Goal: Communication & Community: Ask a question

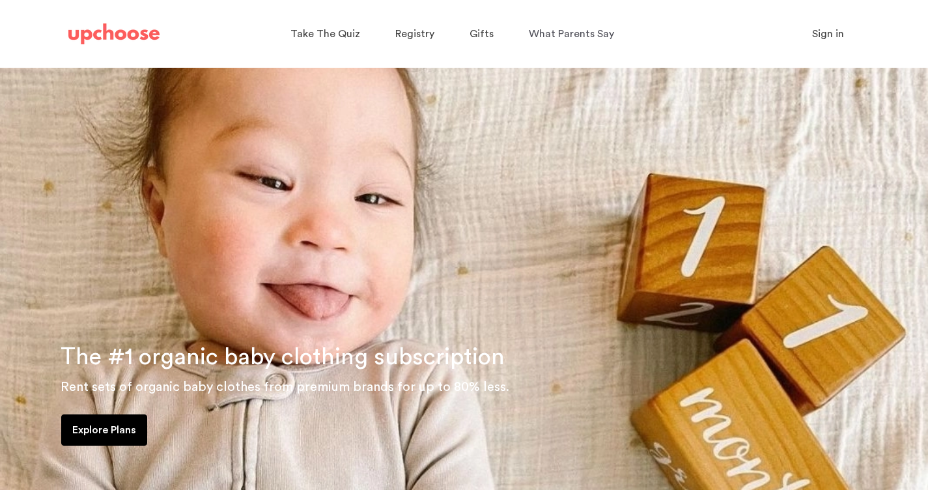
click at [833, 46] on button "Sign in" at bounding box center [828, 34] width 64 height 26
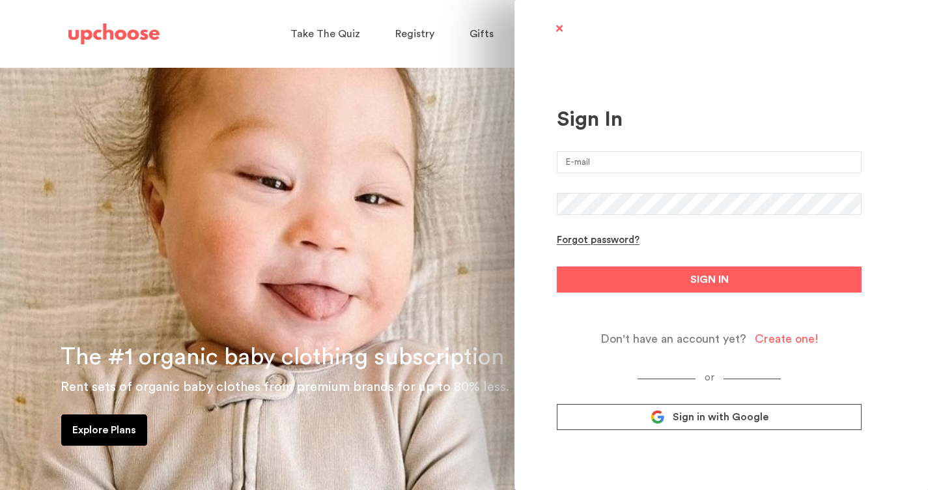
type input "erica.b.skinner@gmail.com"
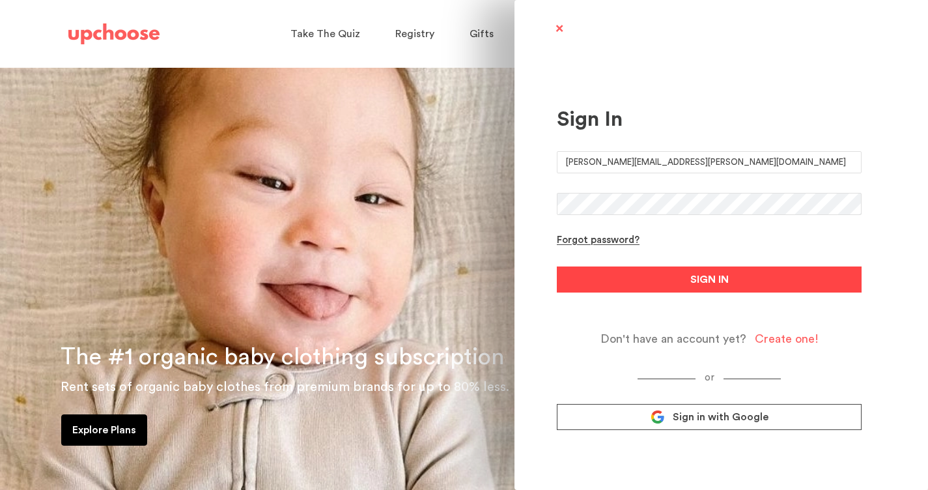
click at [664, 270] on button "SIGN IN" at bounding box center [709, 279] width 305 height 26
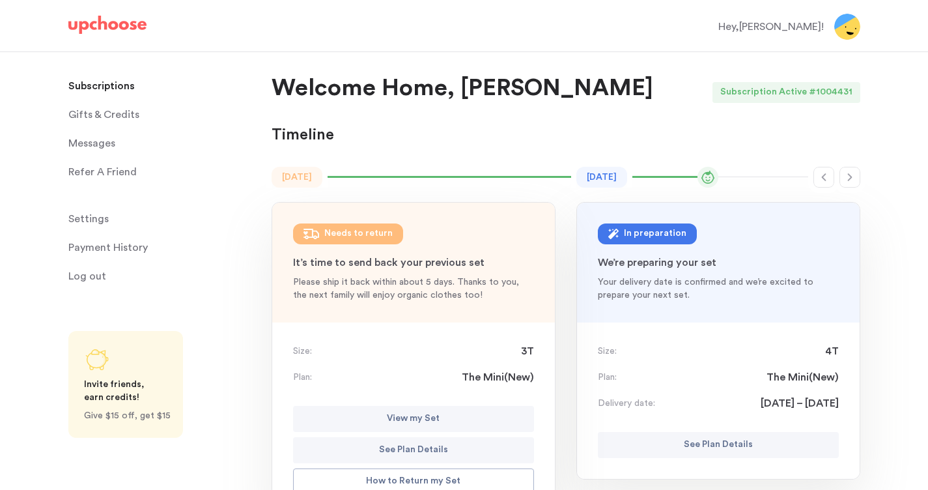
scroll to position [93, 0]
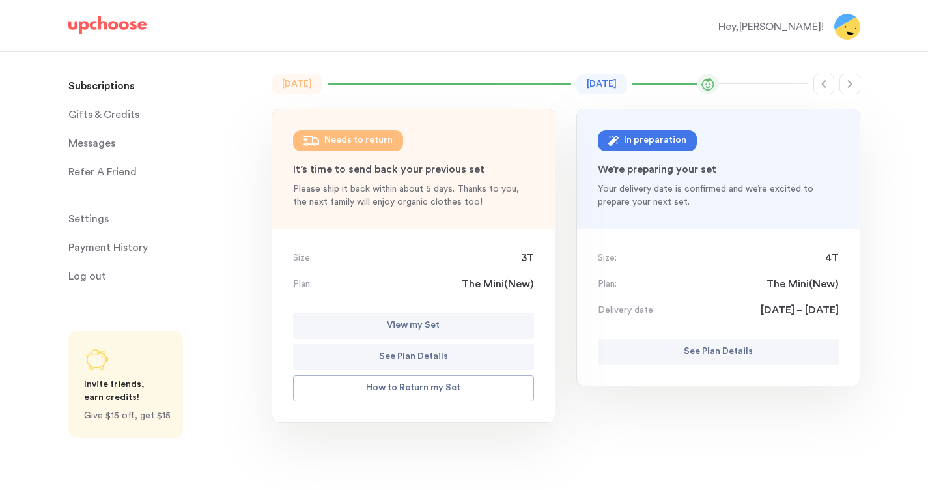
click at [688, 350] on p "See Plan Details" at bounding box center [718, 352] width 69 height 16
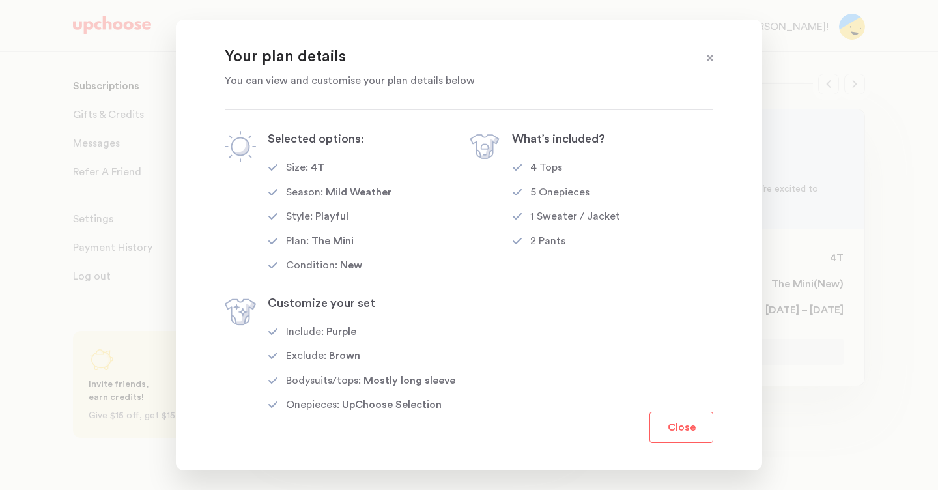
click at [711, 57] on span at bounding box center [709, 58] width 17 height 17
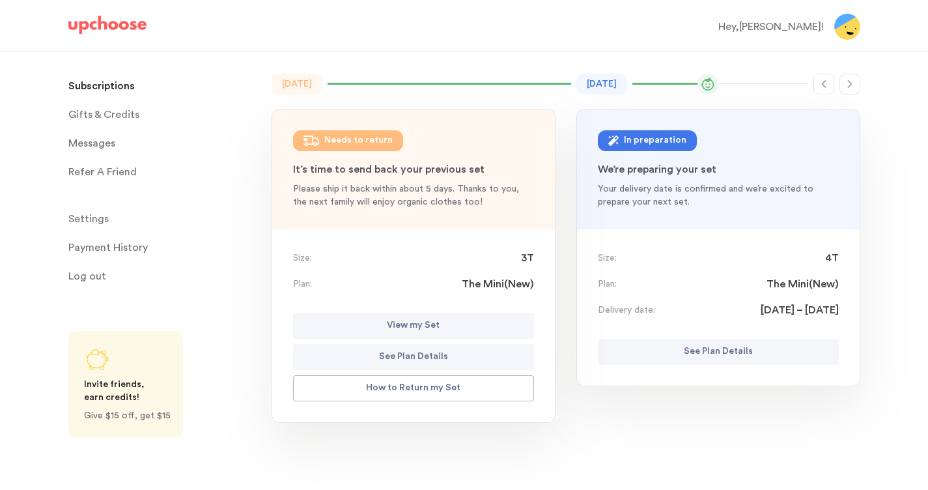
scroll to position [0, 0]
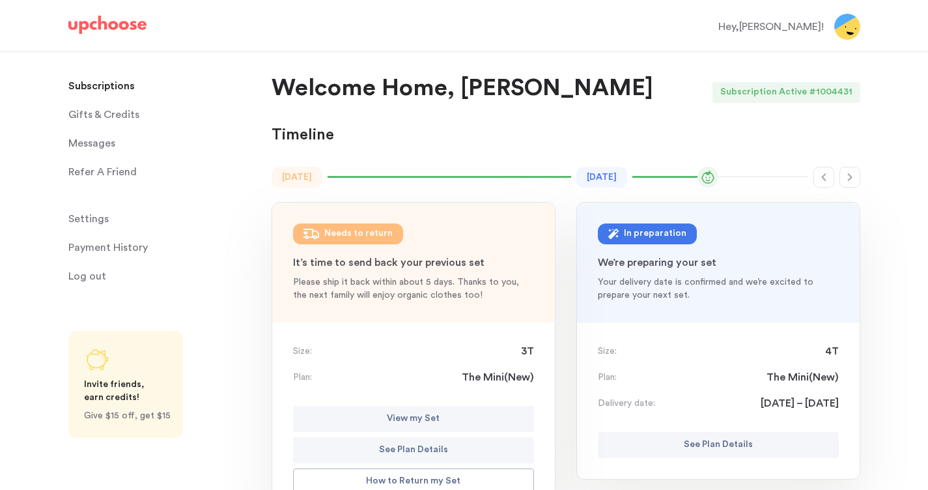
click at [98, 141] on span "Messages" at bounding box center [91, 143] width 47 height 26
click at [112, 151] on span "Messages" at bounding box center [91, 143] width 47 height 26
click at [84, 145] on span "Messages" at bounding box center [91, 143] width 47 height 26
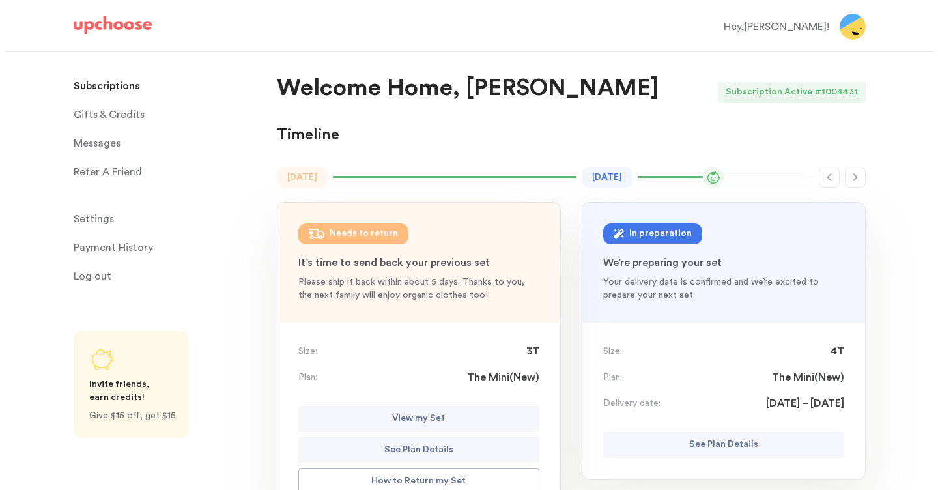
scroll to position [273, 0]
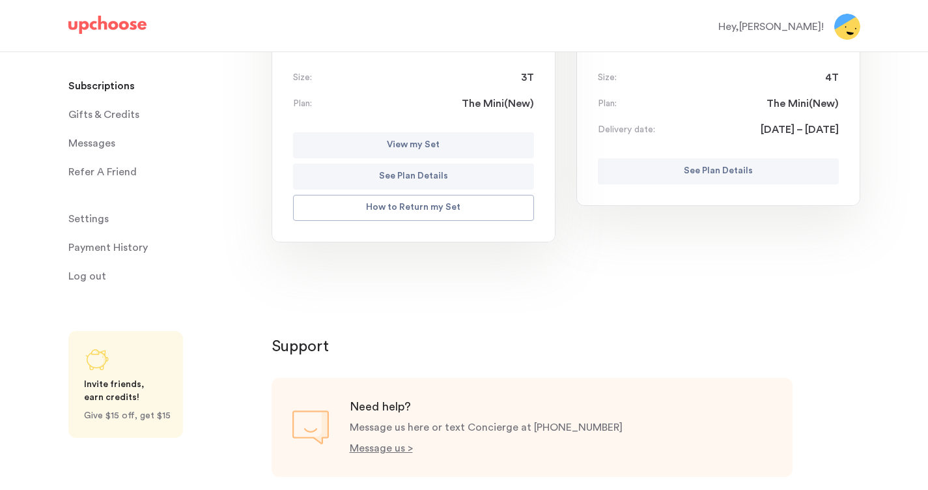
click at [712, 174] on p "See Plan Details" at bounding box center [718, 171] width 69 height 16
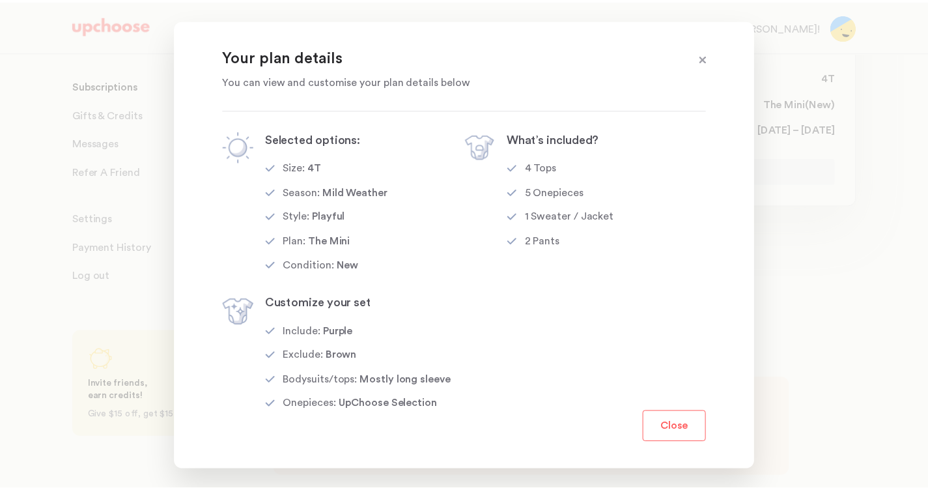
scroll to position [50, 0]
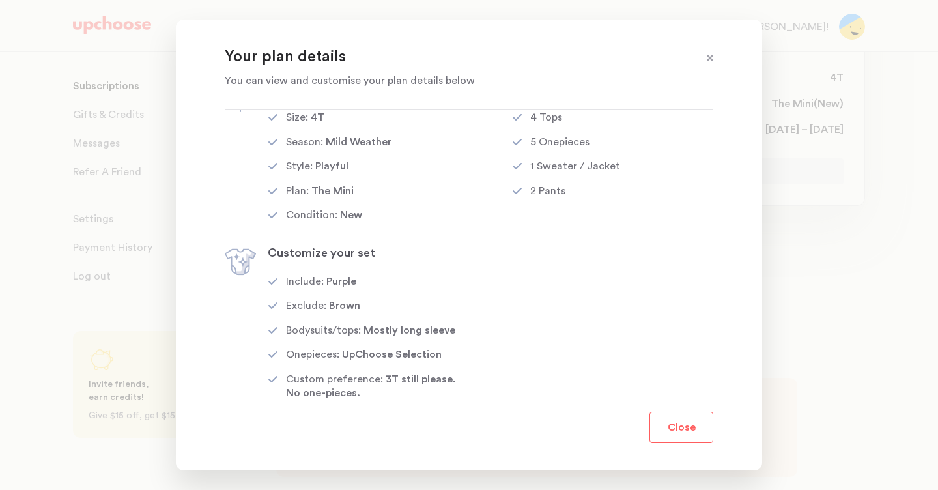
click at [701, 432] on button "Close" at bounding box center [681, 426] width 64 height 31
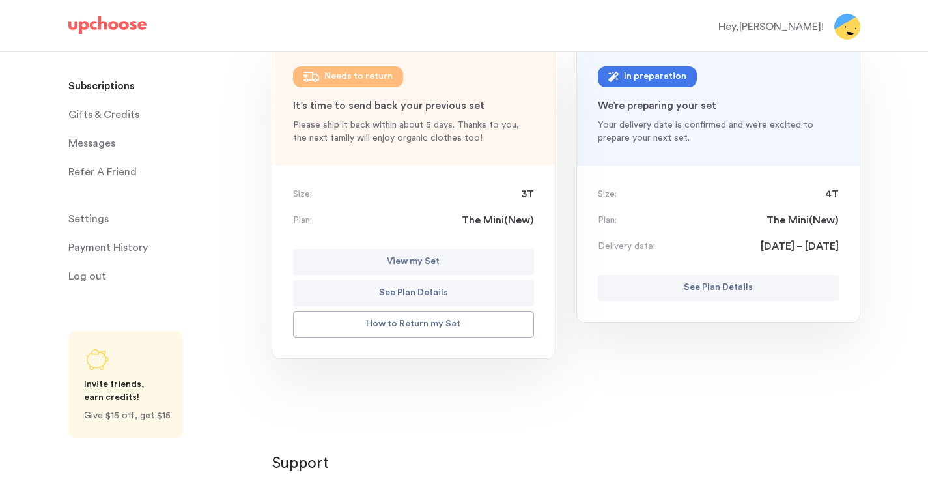
scroll to position [0, 0]
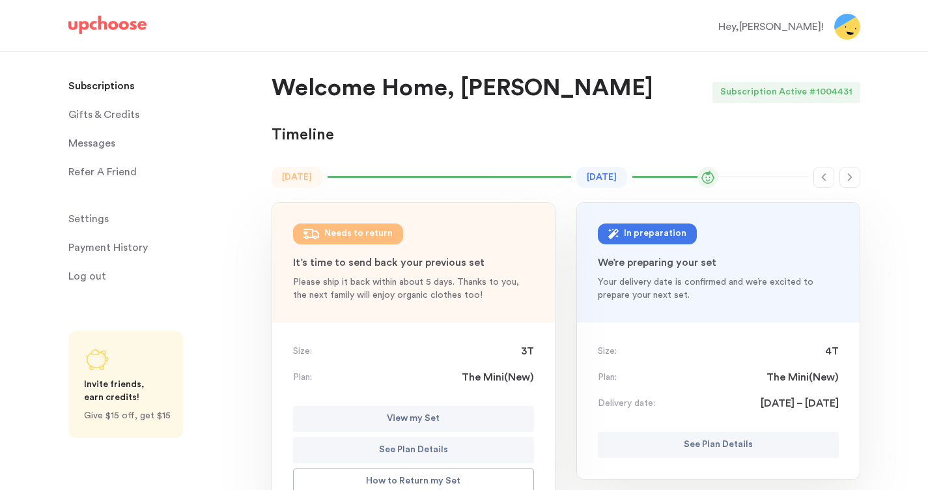
click at [100, 150] on span "Messages" at bounding box center [91, 143] width 47 height 26
click at [99, 145] on span "Messages" at bounding box center [91, 143] width 47 height 26
click at [98, 146] on span "Messages" at bounding box center [91, 143] width 47 height 26
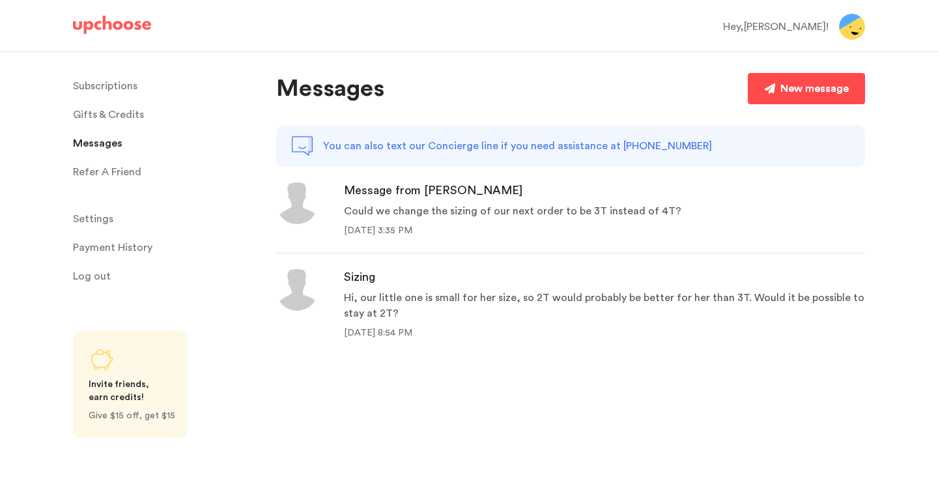
click at [792, 79] on link "New message" at bounding box center [805, 88] width 117 height 31
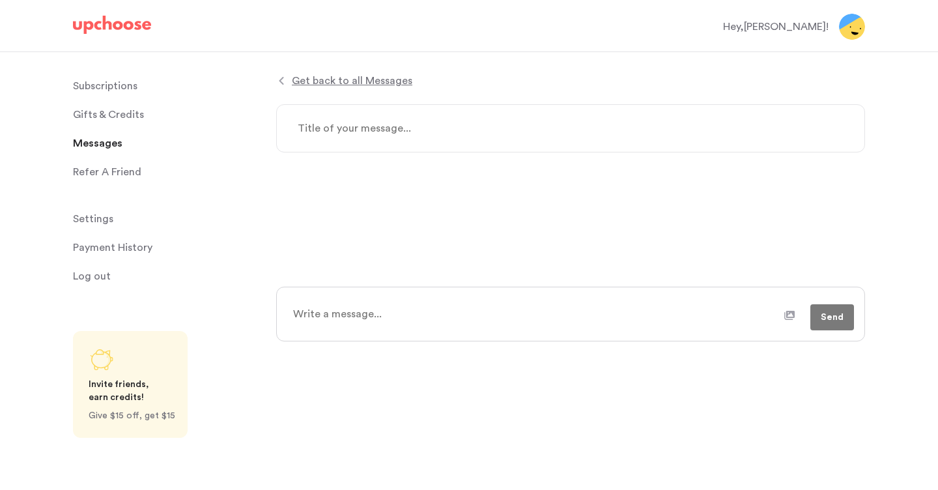
click at [415, 305] on textarea at bounding box center [534, 314] width 499 height 33
type textarea "x"
type textarea "H"
type textarea "x"
type textarea "Hi"
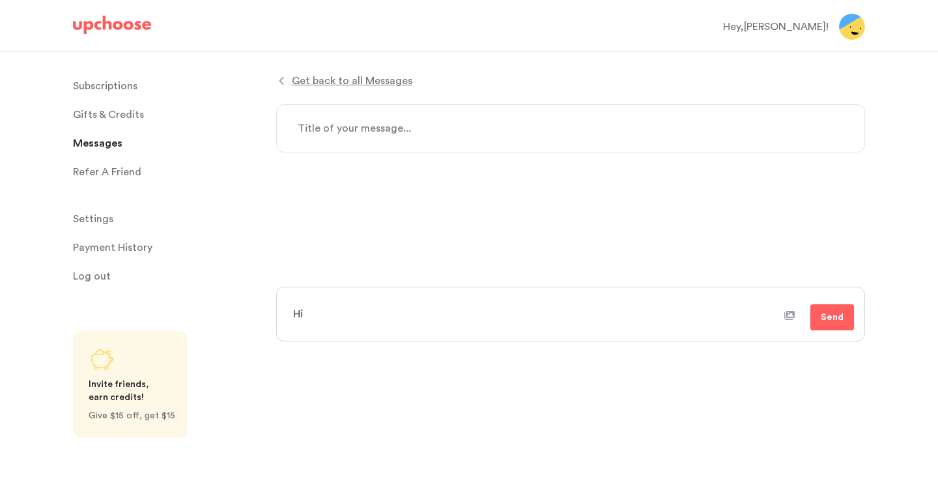
type textarea "x"
type textarea "Hi,"
type textarea "x"
type textarea "Hi,"
type textarea "x"
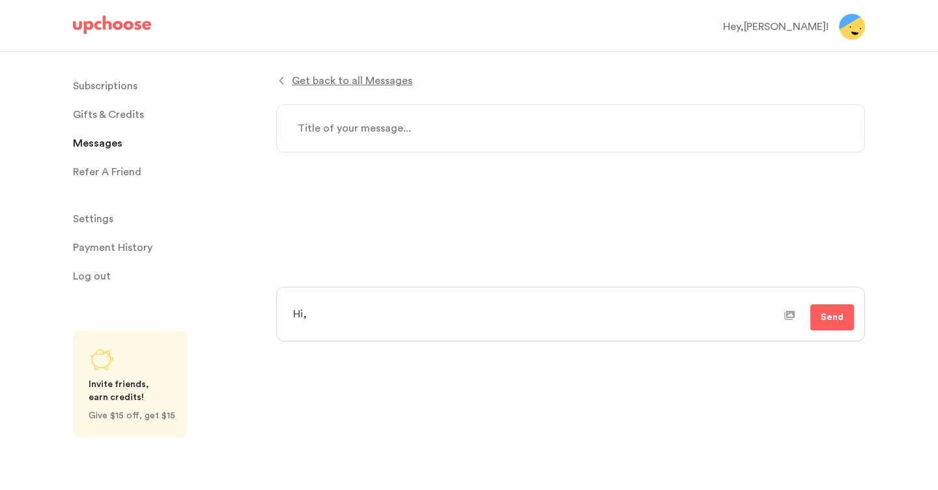
type textarea "Hi,"
type textarea "x"
type textarea "Hi"
type textarea "x"
type textarea "H"
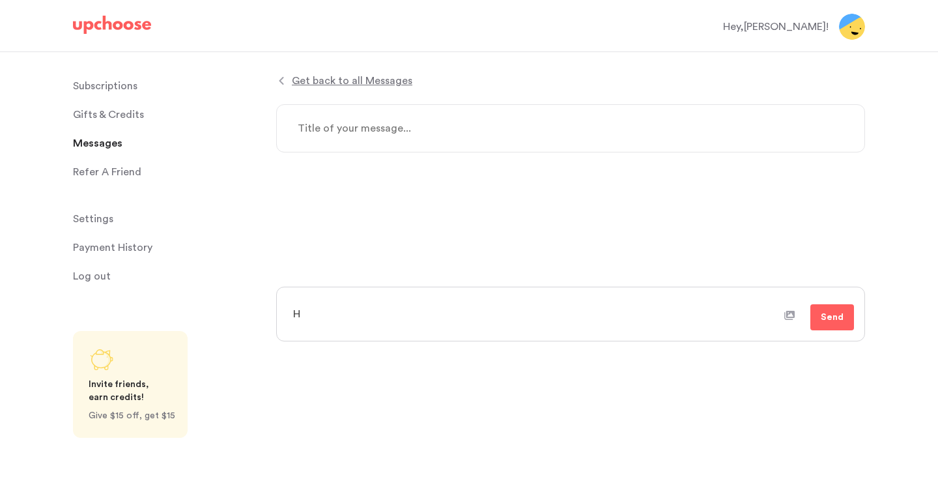
type textarea "x"
click at [351, 132] on textarea at bounding box center [570, 128] width 589 height 48
type textarea "x"
type textarea "H"
type textarea "x"
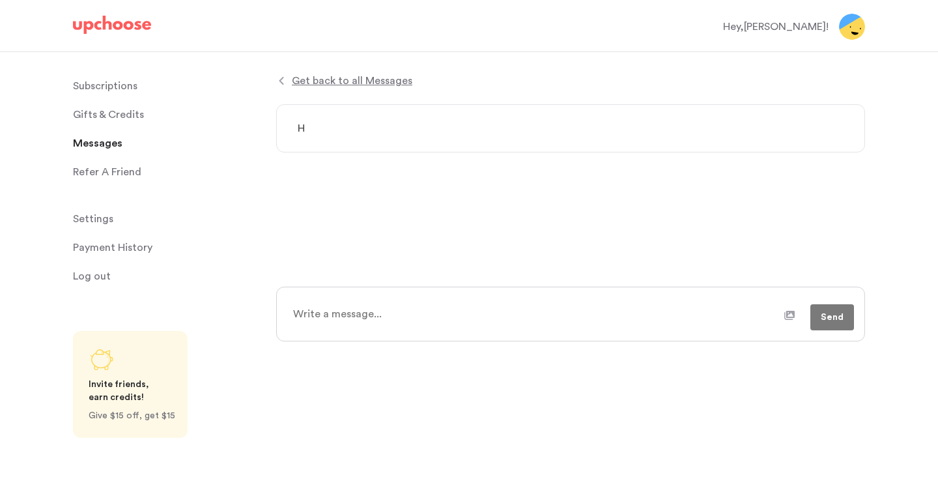
type textarea "Ha"
type textarea "x"
type textarea "Hav"
type textarea "x"
type textarea "Have"
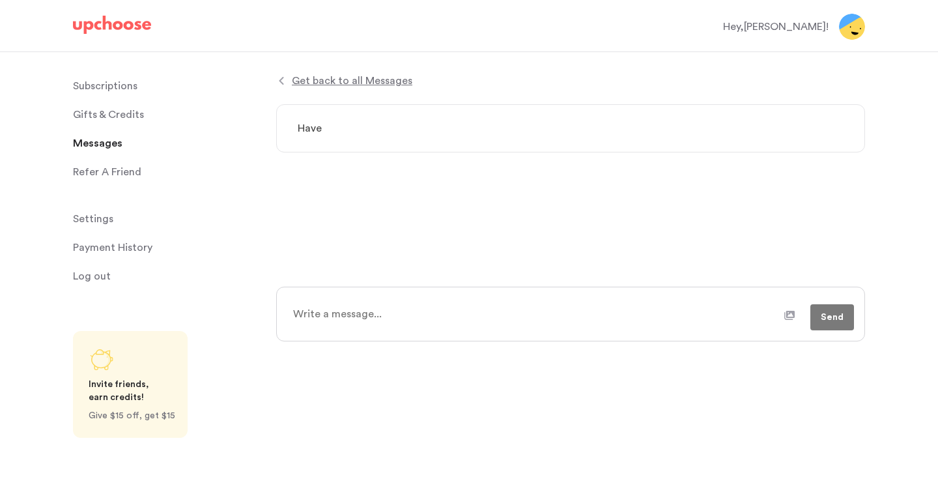
type textarea "x"
type textarea "Haven"
type textarea "x"
type textarea "Haven'"
type textarea "x"
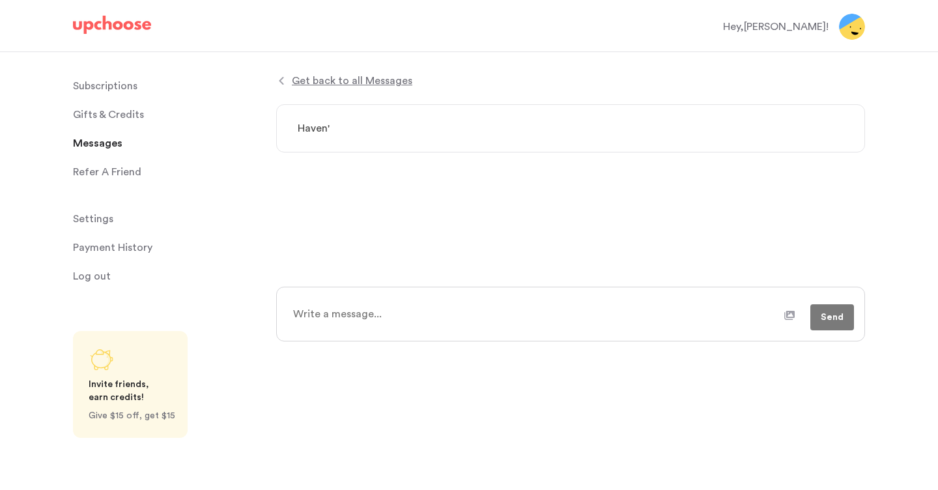
type textarea "Haven't"
type textarea "x"
type textarea "Haven't"
type textarea "x"
type textarea "Haven't r"
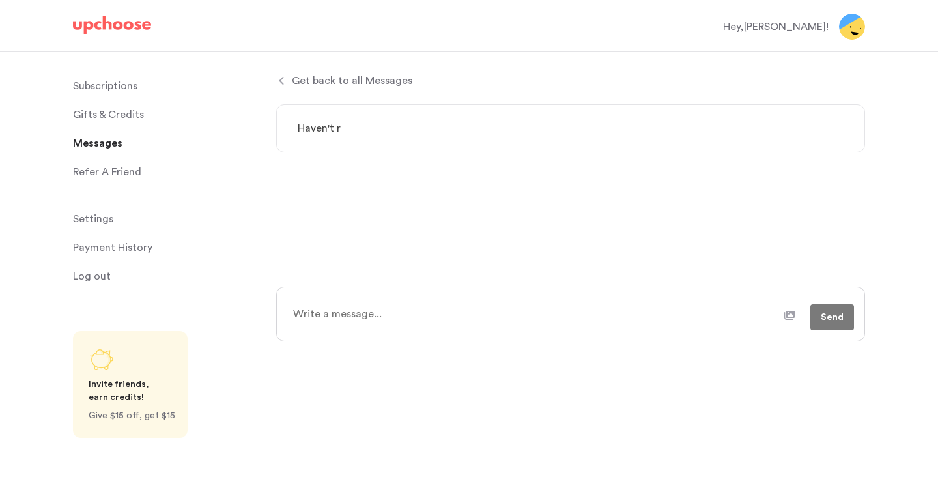
type textarea "x"
type textarea "Haven't re"
type textarea "x"
type textarea "Haven't r"
type textarea "x"
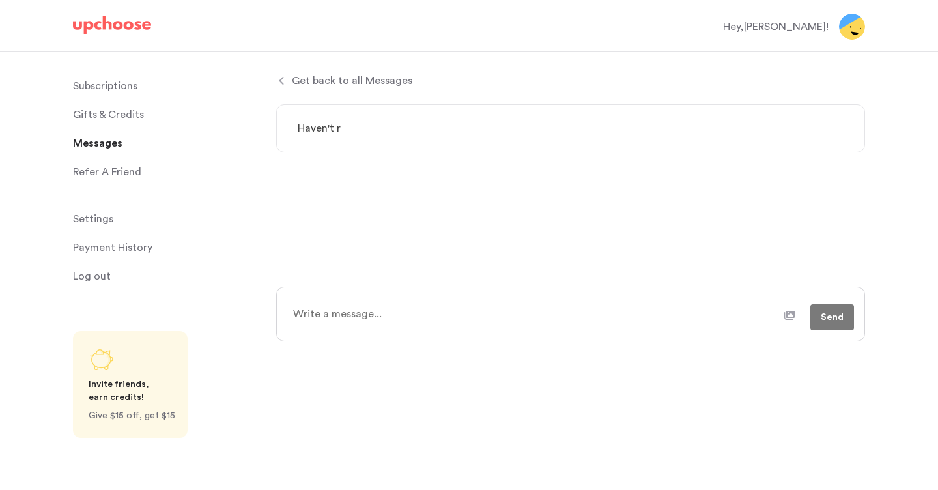
type textarea "Haven't rc"
type textarea "x"
type textarea "Haven't r"
type textarea "x"
type textarea "Haven't rc"
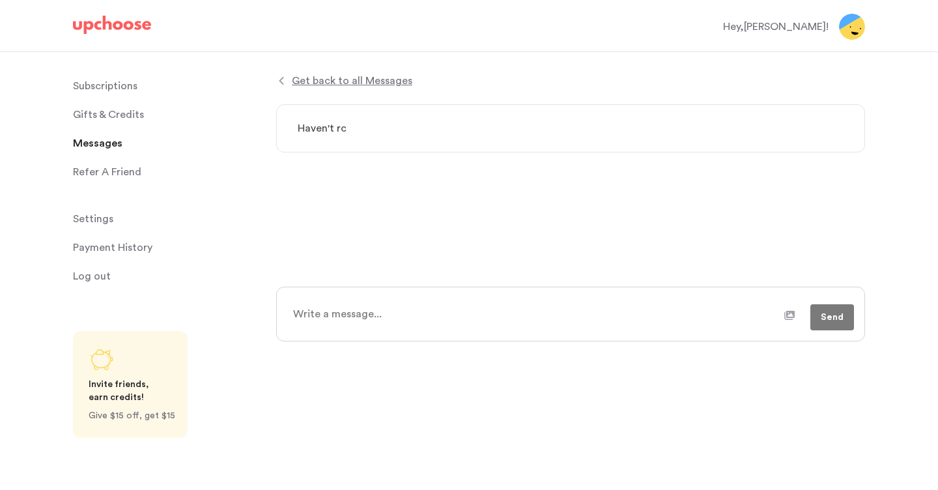
type textarea "x"
type textarea "Haven't rce"
type textarea "x"
type textarea "Haven't rcei"
type textarea "x"
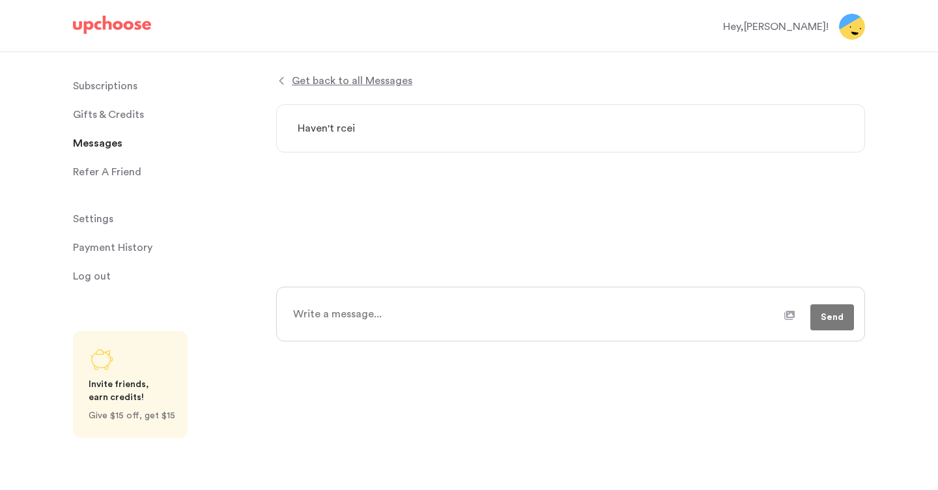
type textarea "Haven't rce"
type textarea "x"
type textarea "Haven't rc"
type textarea "x"
type textarea "Haven't r"
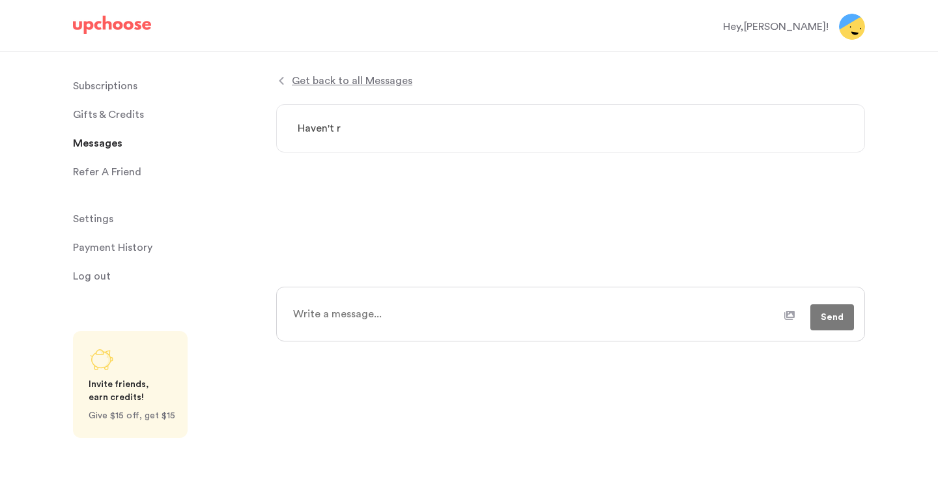
type textarea "x"
type textarea "Haven't re"
type textarea "x"
type textarea "Haven't rec"
type textarea "x"
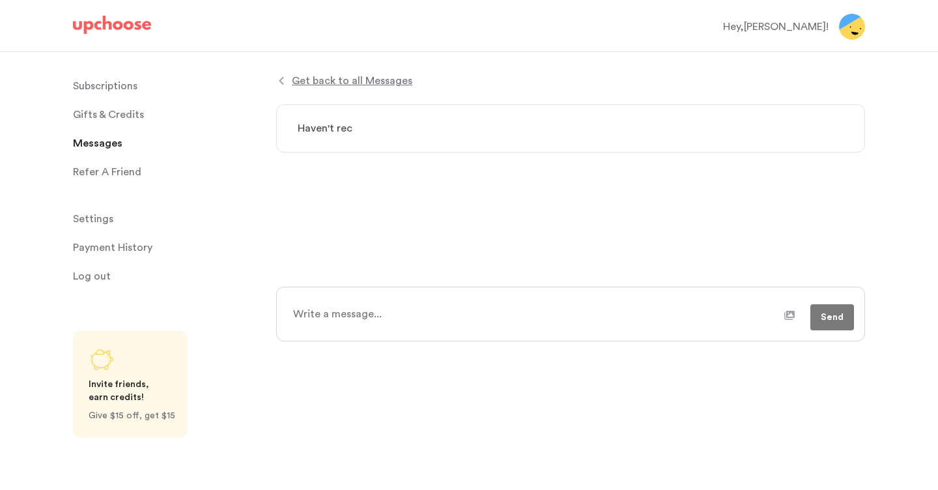
type textarea "Haven't rece"
type textarea "x"
type textarea "Haven't recei"
type textarea "x"
type textarea "Haven't receiv"
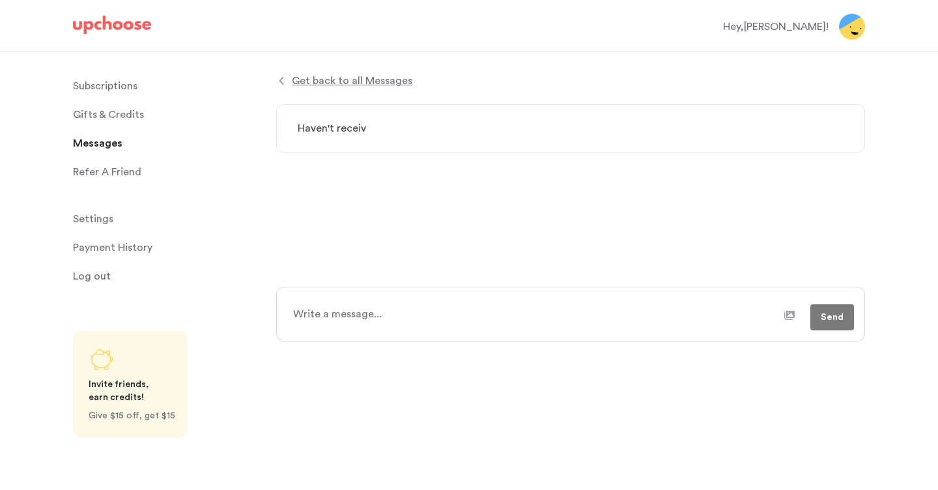
type textarea "x"
type textarea "Haven't receive"
type textarea "x"
type textarea "Haven't received"
type textarea "x"
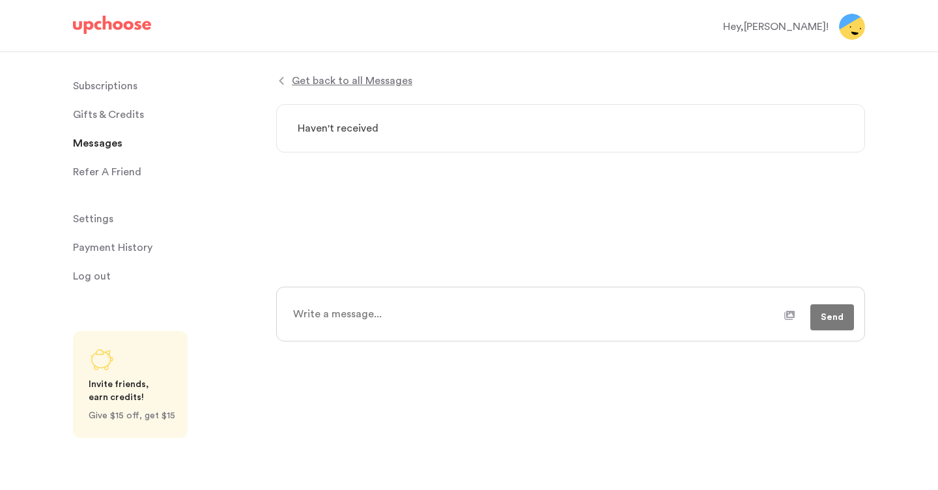
type textarea "Haven't received"
drag, startPoint x: 402, startPoint y: 137, endPoint x: 220, endPoint y: 102, distance: 185.0
click at [223, 103] on div "Subscriptions Subscriptions Gifts & Credits Gifts & Credits Messages Messages R…" at bounding box center [469, 238] width 938 height 372
type textarea "x"
type textarea "S"
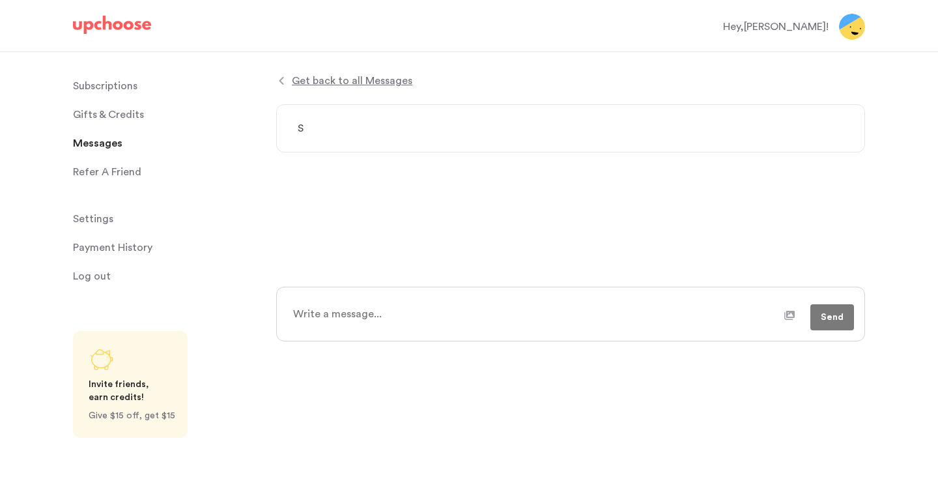
type textarea "x"
type textarea "St"
type textarea "x"
type textarea "Sta"
type textarea "x"
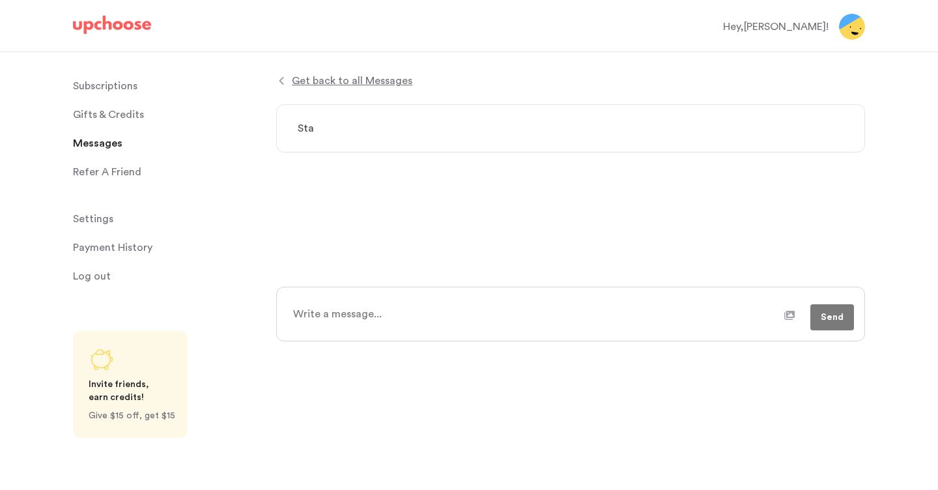
type textarea "Stat"
type textarea "x"
type textarea "Statu"
type textarea "x"
type textarea "Status"
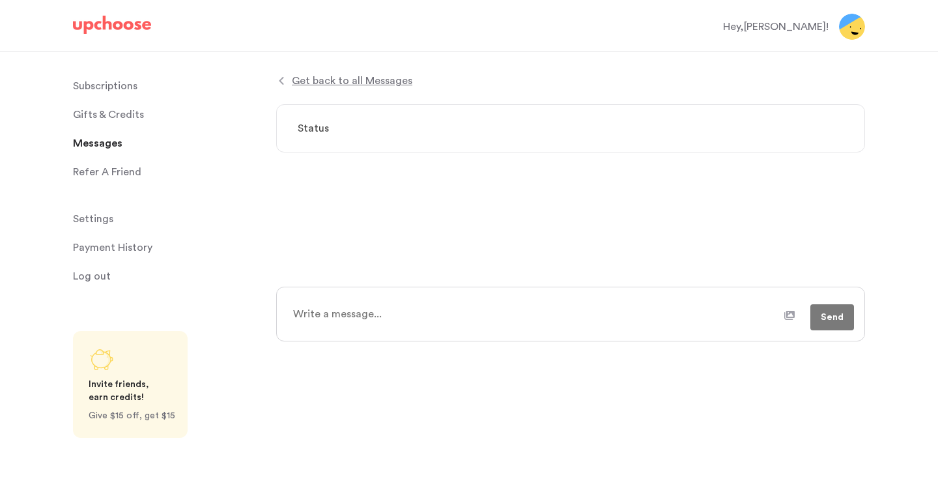
type textarea "x"
type textarea "Status"
type textarea "x"
type textarea "Status o"
type textarea "x"
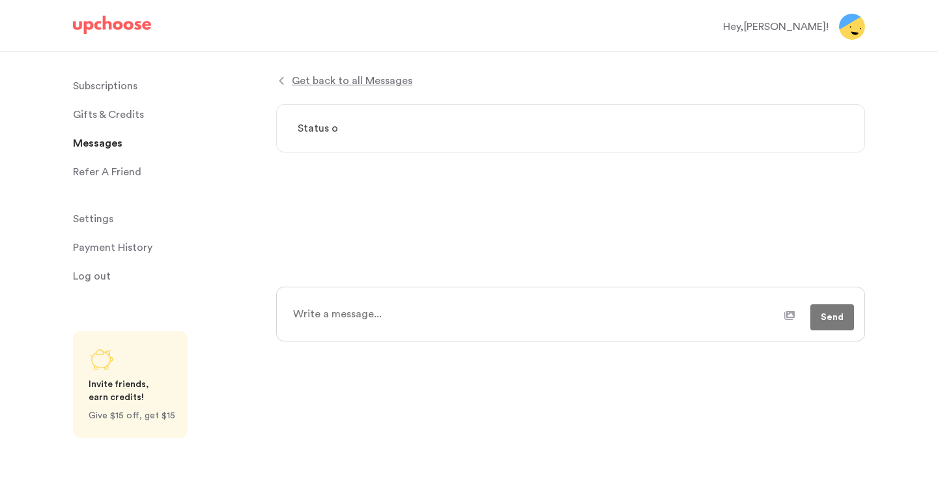
type textarea "Status of"
type textarea "x"
type textarea "Status of"
type textarea "x"
type textarea "Status of ne"
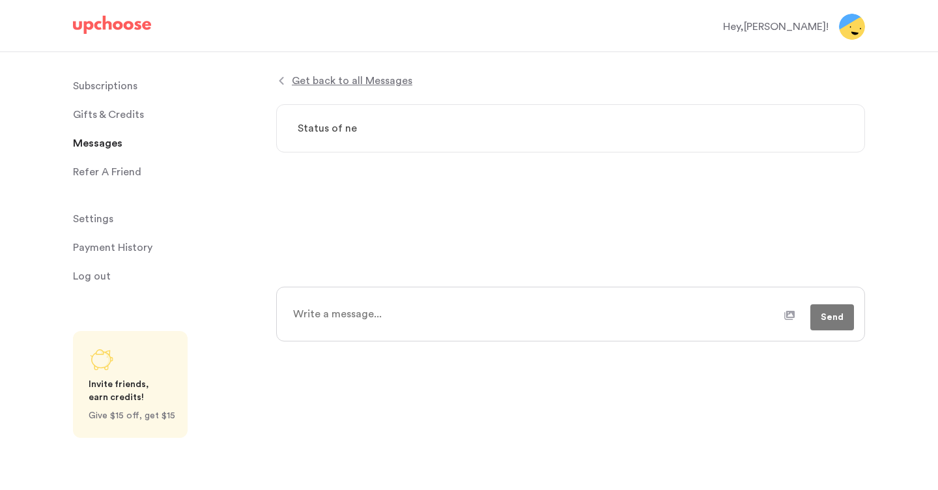
type textarea "x"
type textarea "Status of new"
type textarea "x"
type textarea "Status of new"
type textarea "x"
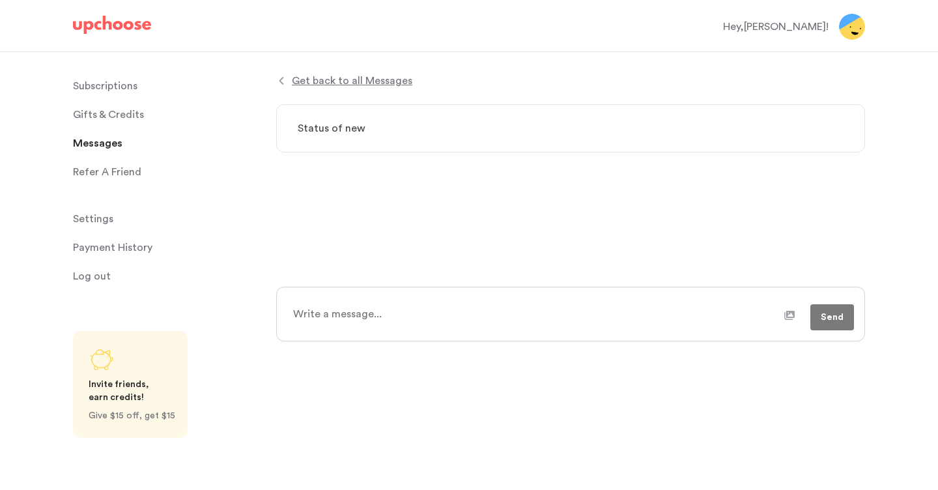
type textarea "Status of new s"
type textarea "x"
type textarea "Status of new se"
type textarea "x"
type textarea "Status of new set"
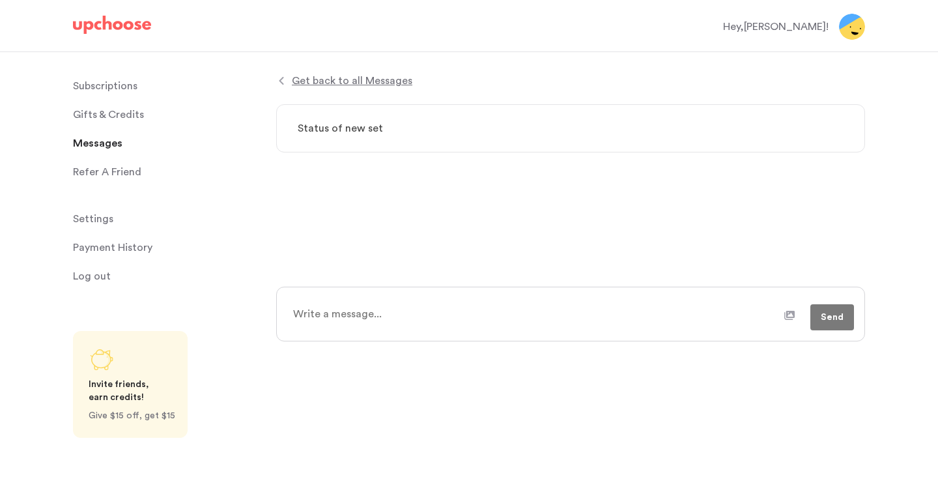
type textarea "x"
type textarea "Status of new set?"
click at [357, 298] on textarea at bounding box center [534, 314] width 499 height 33
type textarea "x"
type textarea "I"
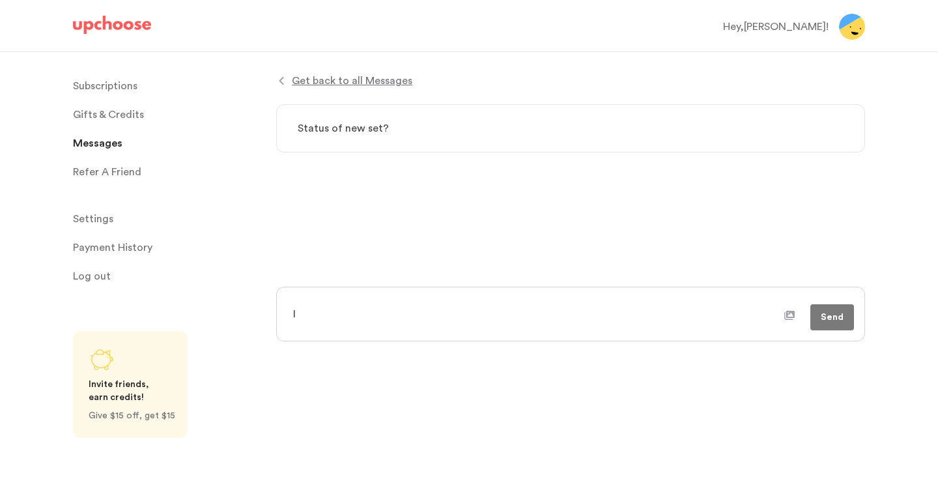
type textarea "x"
type textarea "I"
type textarea "x"
type textarea "I h"
type textarea "x"
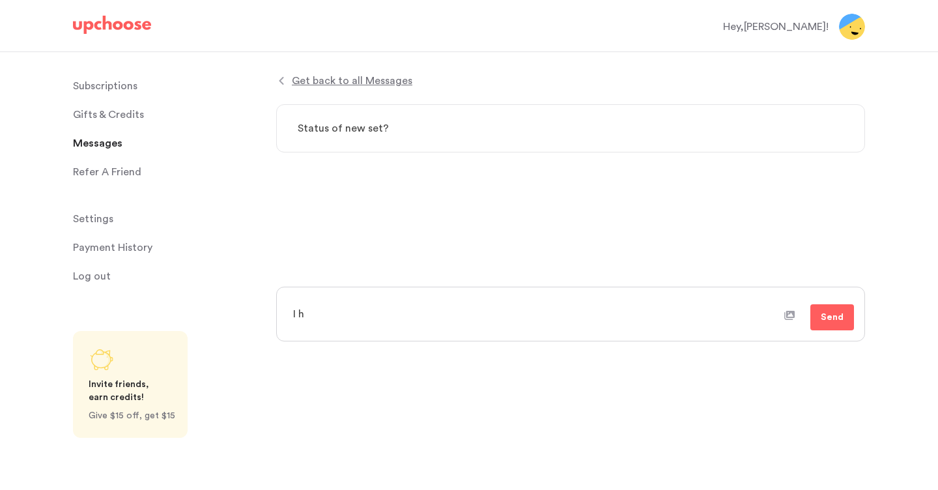
type textarea "I"
type textarea "x"
type textarea "I"
type textarea "x"
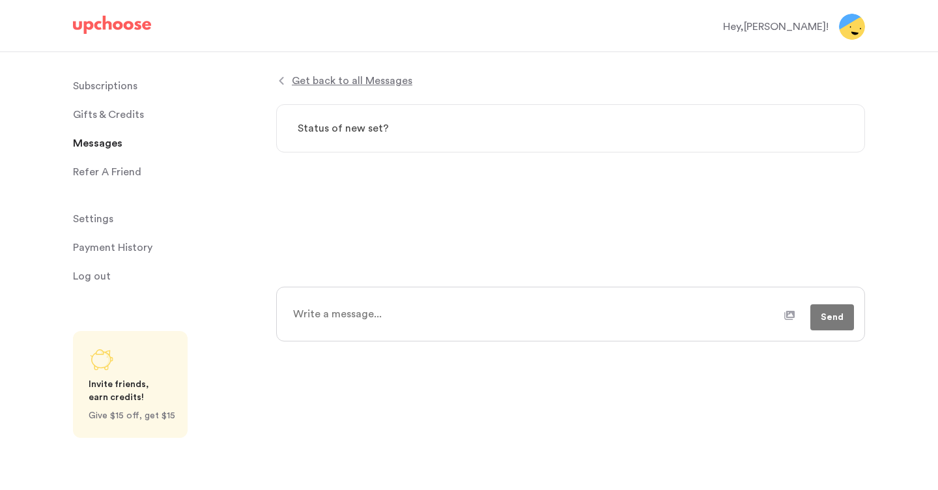
type textarea "H"
type textarea "x"
type textarea "Hi"
type textarea "x"
type textarea "Hi,"
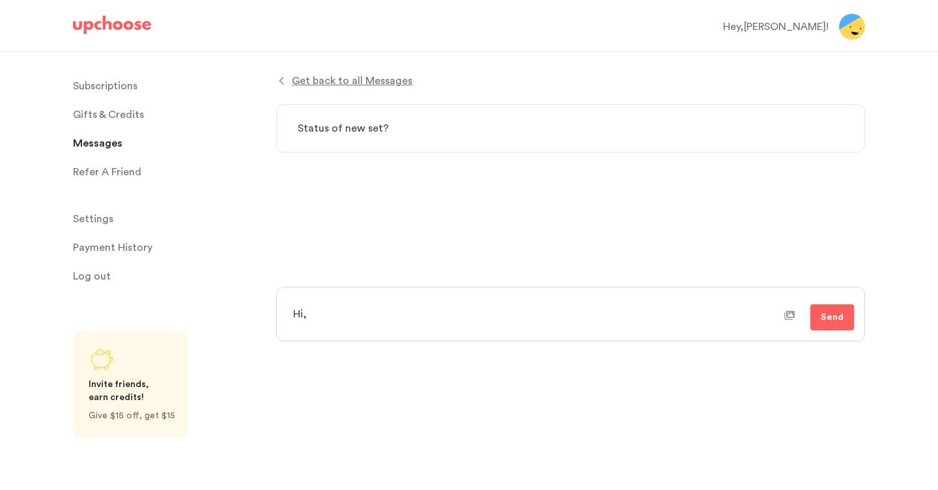
type textarea "x"
type textarea "Hi,"
type textarea "x"
type textarea "Hi, w"
type textarea "x"
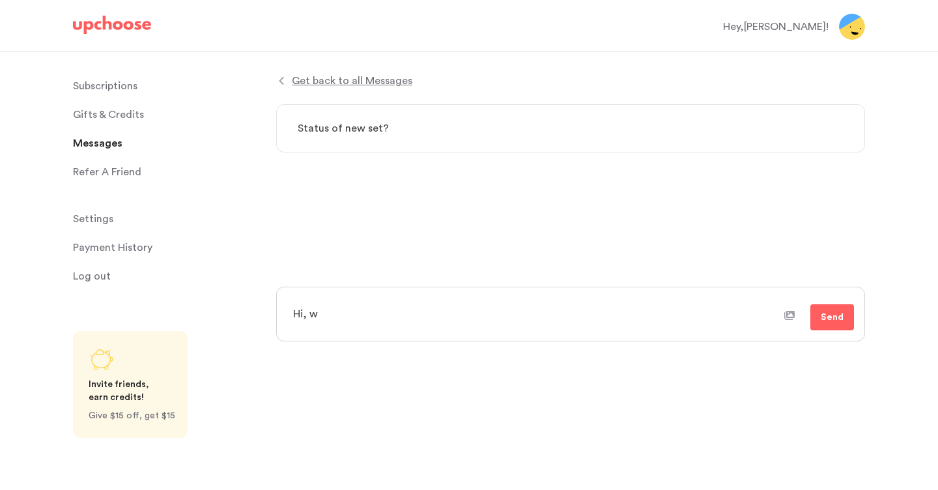
type textarea "Hi, we"
type textarea "x"
type textarea "Hi, we"
type textarea "x"
type textarea "Hi, we h"
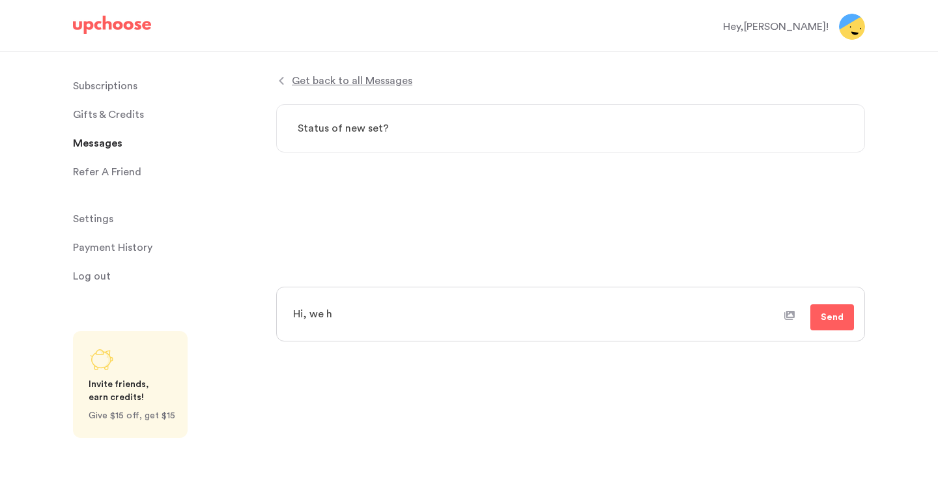
type textarea "x"
type textarea "Hi, we ha"
type textarea "x"
type textarea "Hi, we hav"
type textarea "x"
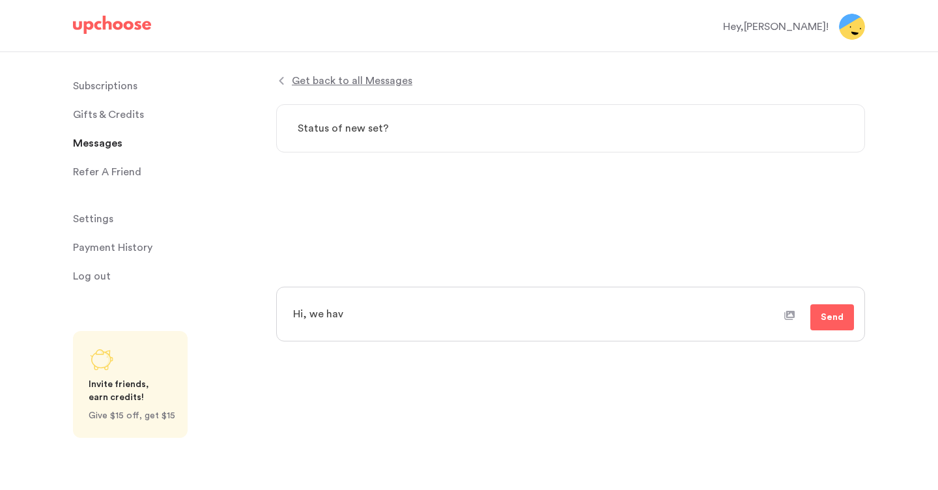
type textarea "Hi, we have"
type textarea "x"
type textarea "Hi, we haven"
type textarea "x"
type textarea "Hi, we haven'"
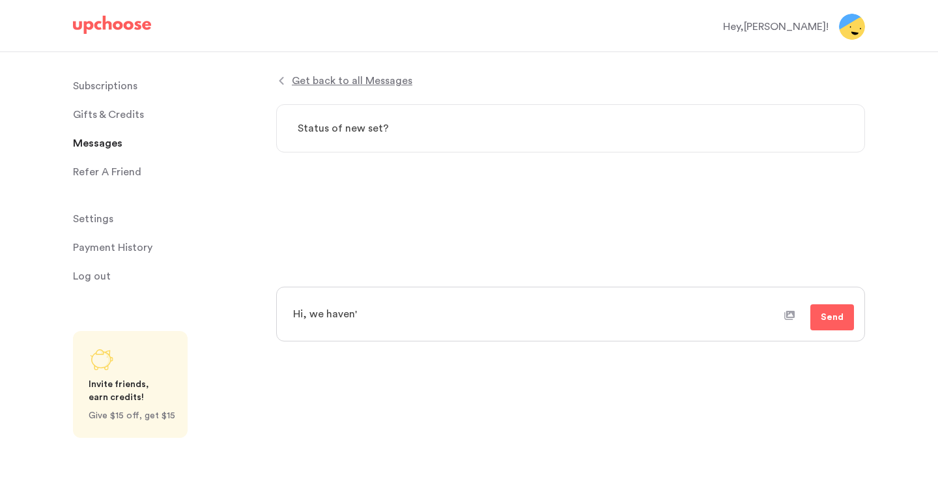
type textarea "x"
type textarea "Hi, we haven't"
type textarea "x"
type textarea "Hi, we haven't"
type textarea "x"
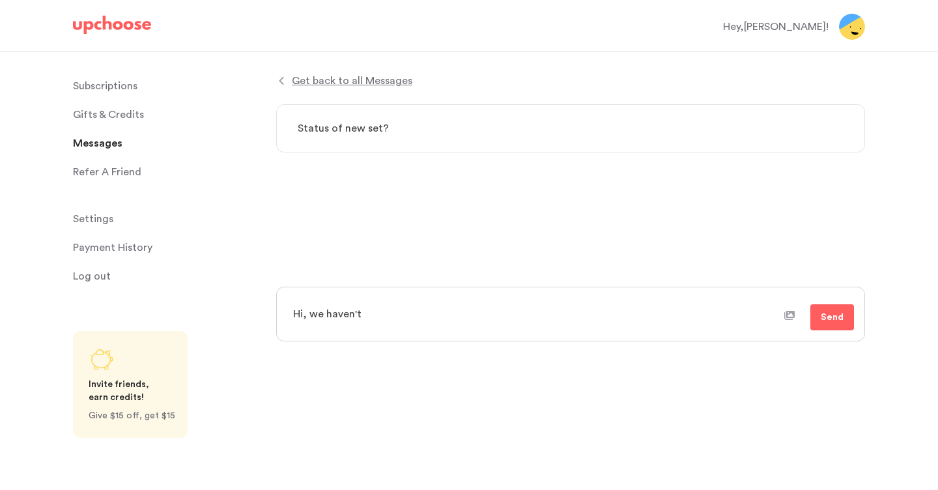
type textarea "Hi, we haven't r"
type textarea "x"
type textarea "Hi, we haven't re"
type textarea "x"
type textarea "Hi, we haven't rec"
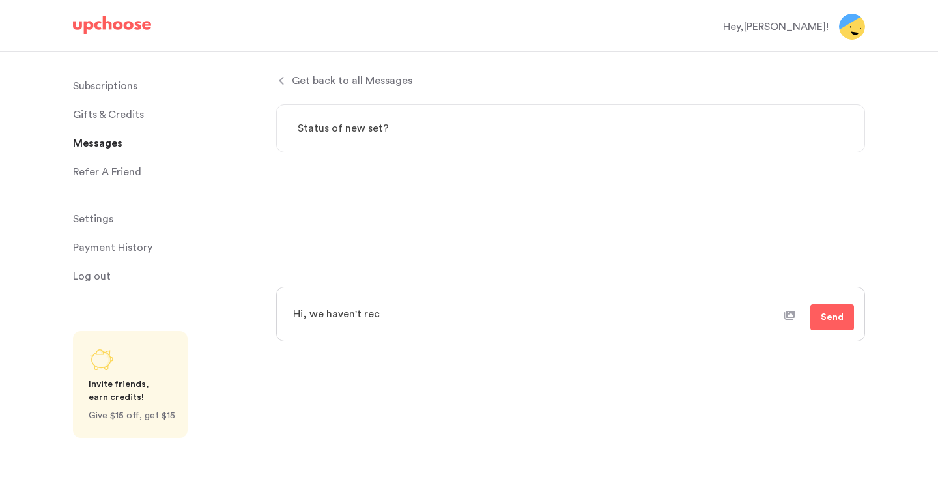
type textarea "x"
type textarea "Hi, we haven't rece"
type textarea "x"
type textarea "Hi, we haven't recei"
type textarea "x"
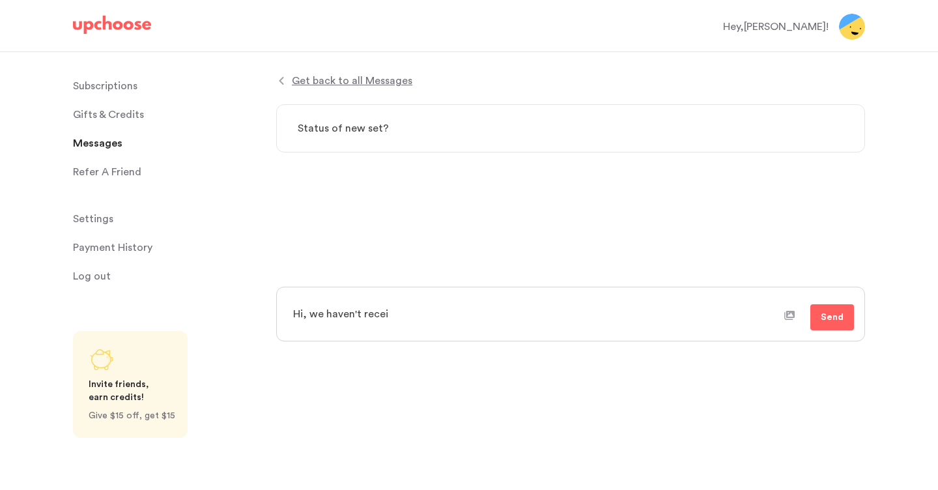
type textarea "Hi, we haven't receiv"
type textarea "x"
type textarea "Hi, we haven't receive"
type textarea "x"
type textarea "Hi, we haven't received"
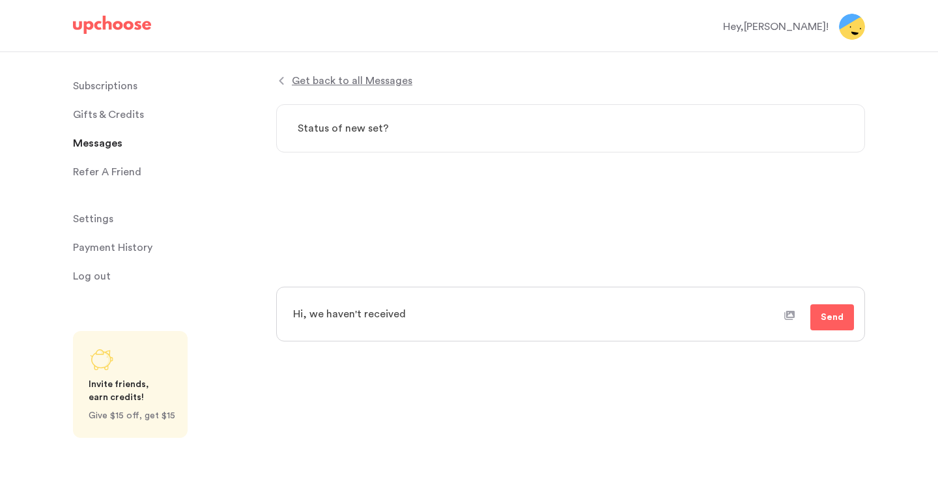
type textarea "x"
type textarea "Hi, we haven't received"
type textarea "x"
type textarea "Hi, we haven't received o"
type textarea "x"
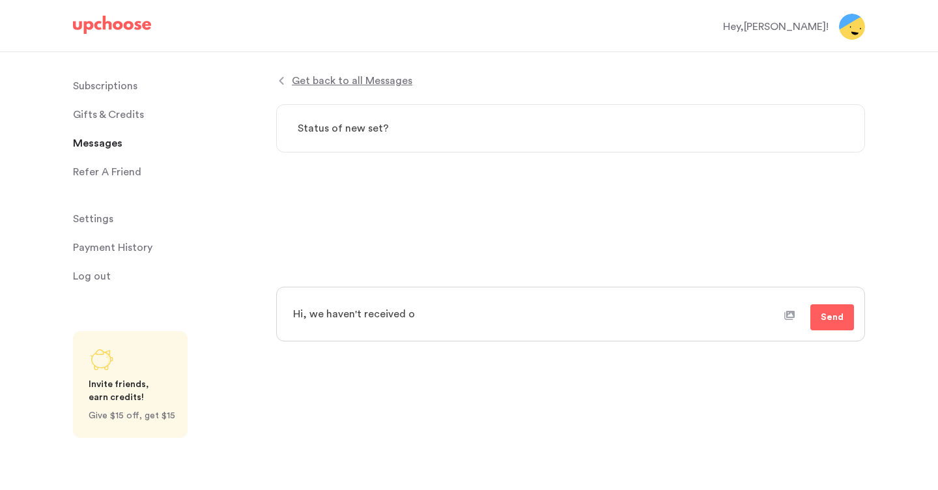
type textarea "Hi, we haven't received ou"
type textarea "x"
type textarea "Hi, we haven't received our"
type textarea "x"
type textarea "Hi, we haven't received our n"
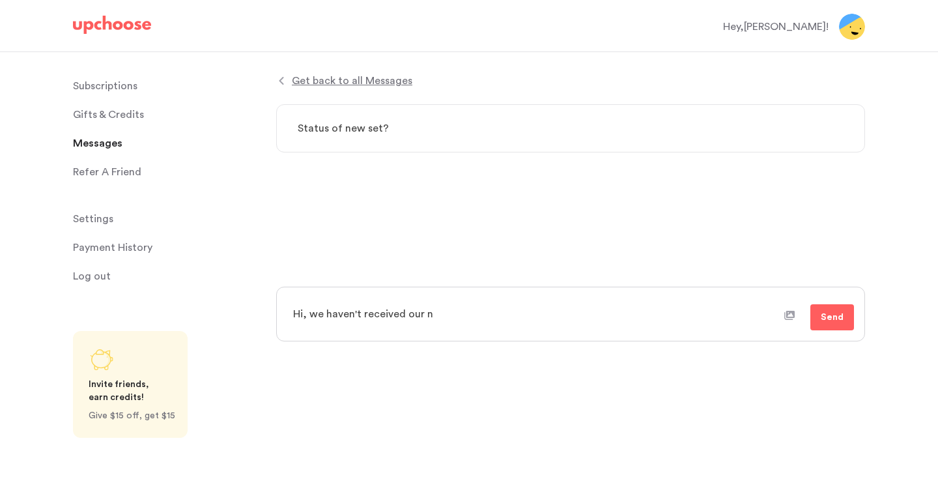
type textarea "x"
type textarea "Hi, we haven't received our ne"
type textarea "x"
type textarea "Hi, we haven't received our new"
type textarea "x"
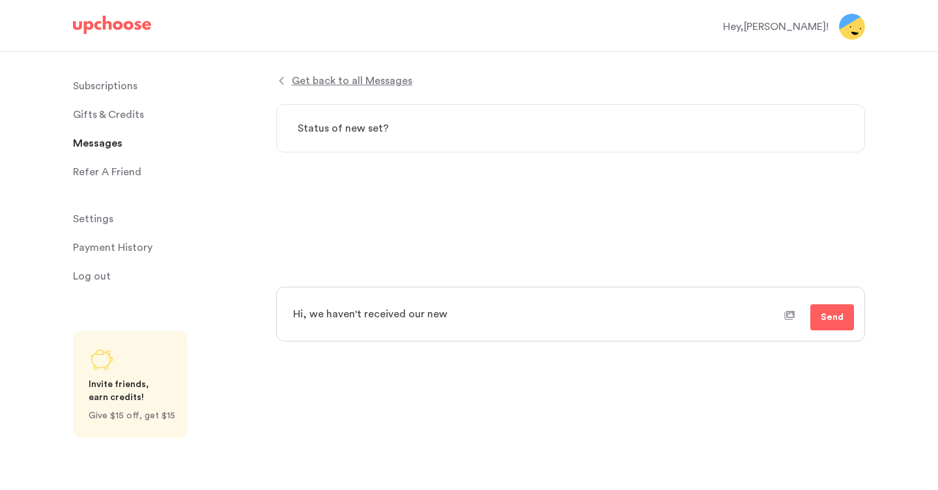
type textarea "Hi, we haven't received our new"
type textarea "x"
type textarea "Hi, we haven't received our new s"
type textarea "x"
type textarea "Hi, we haven't received our new se"
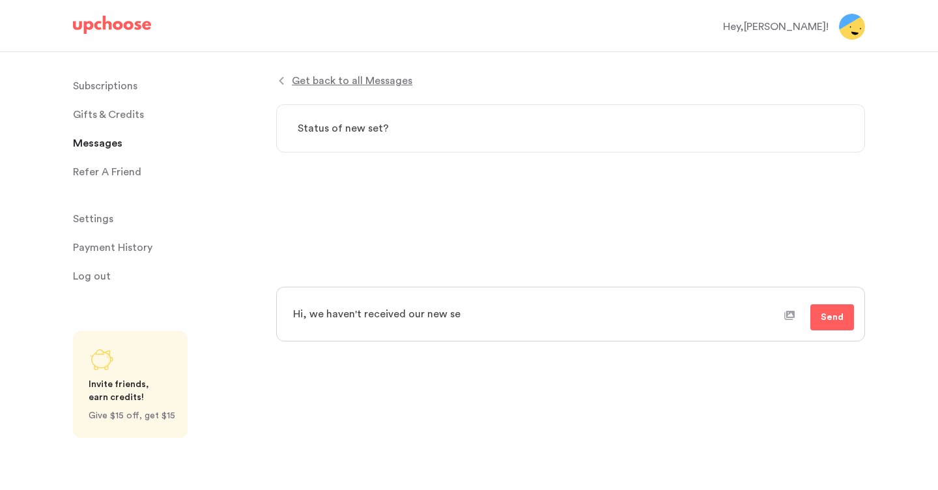
type textarea "x"
type textarea "Hi, we haven't received our new set"
type textarea "x"
type textarea "Hi, we haven't received our new set"
type textarea "x"
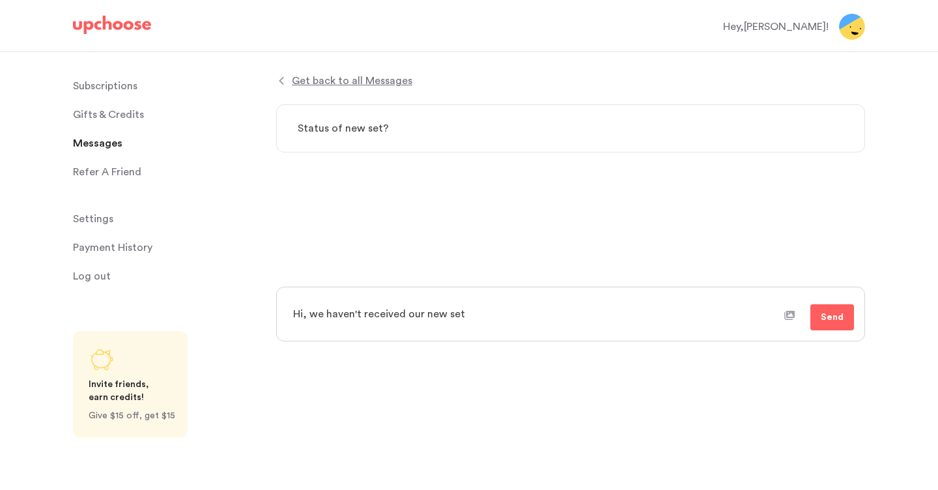
type textarea "Hi, we haven't received our new set y"
type textarea "x"
type textarea "Hi, we haven't received our new set ye"
type textarea "x"
type textarea "Hi, we haven't received our new set yet"
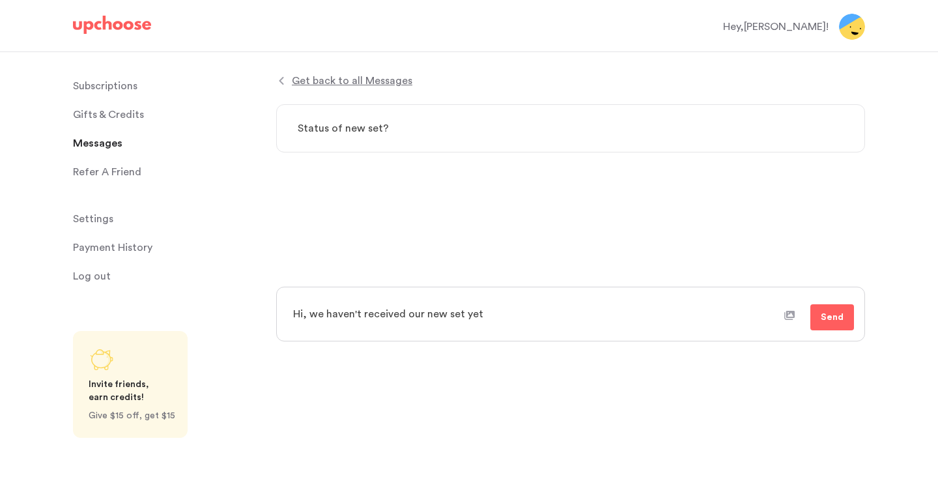
type textarea "x"
type textarea "Hi, we haven't received our new set yet."
type textarea "x"
type textarea "Hi, we haven't received our new set yet."
type textarea "x"
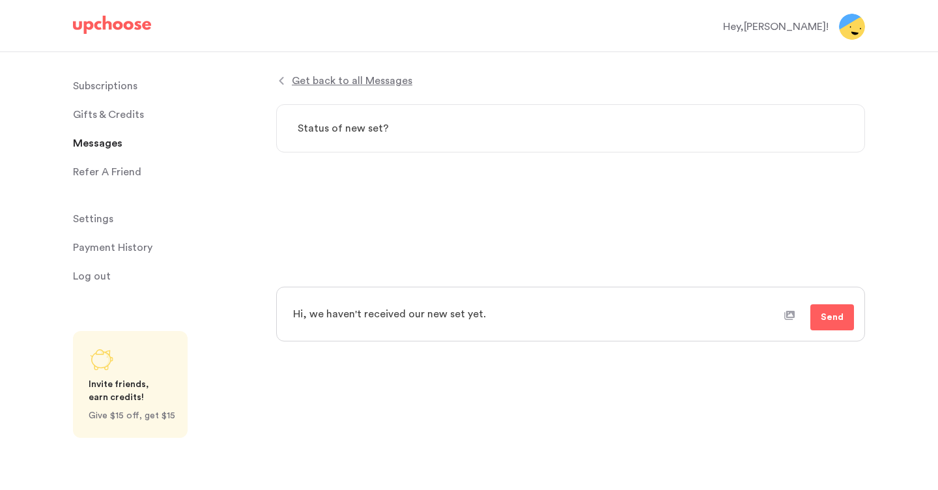
type textarea "Hi, we haven't received our new set yet. W"
type textarea "x"
type textarea "Hi, we haven't received our new set yet. Wh"
click at [843, 313] on button "Send" at bounding box center [832, 317] width 44 height 26
